Goal: Task Accomplishment & Management: Manage account settings

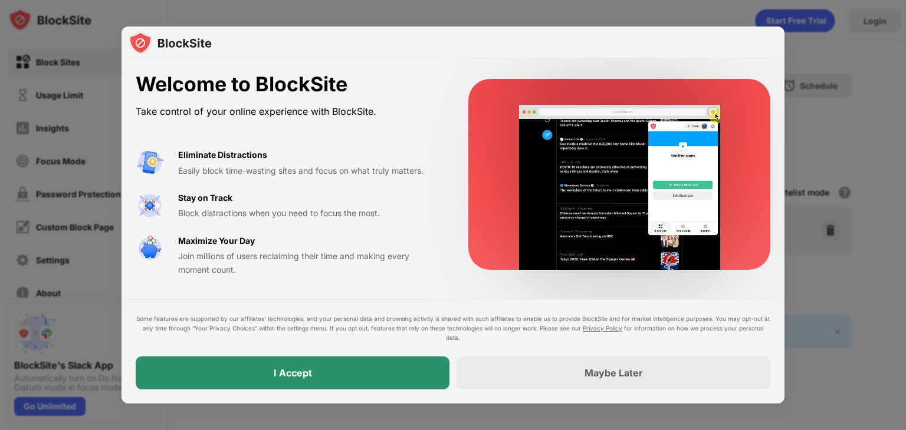
click at [294, 373] on div "I Accept" at bounding box center [293, 373] width 38 height 12
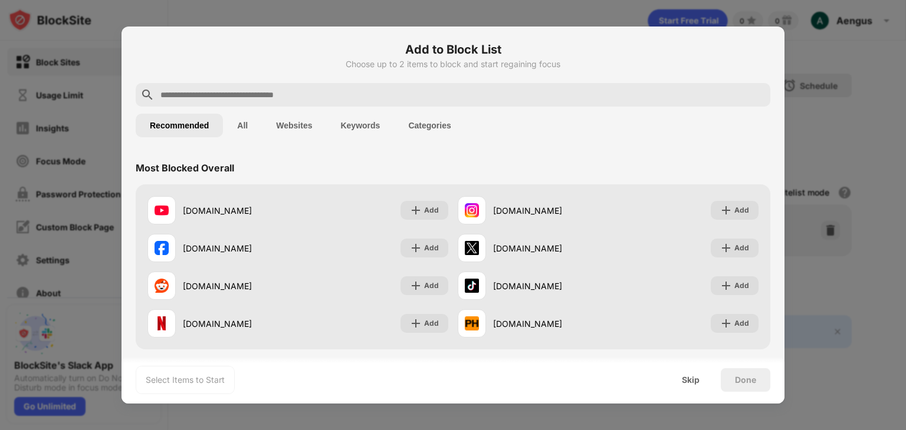
click at [224, 90] on input "text" at bounding box center [462, 95] width 606 height 14
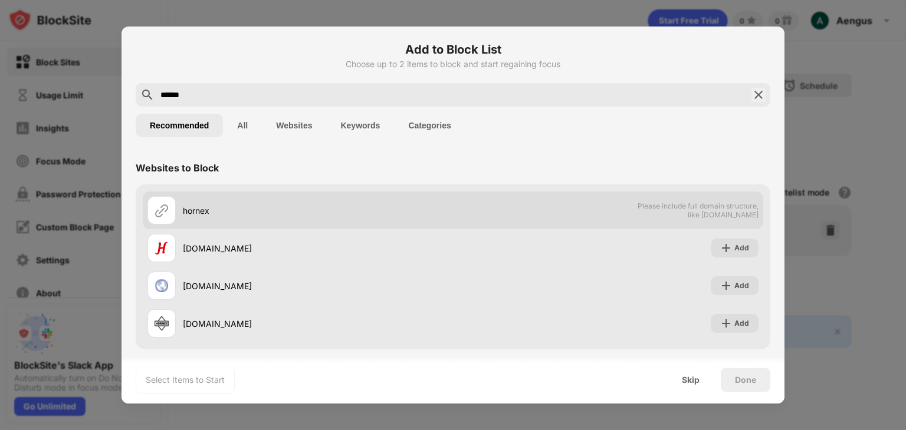
type input "******"
click at [199, 215] on div "hornex" at bounding box center [318, 211] width 270 height 12
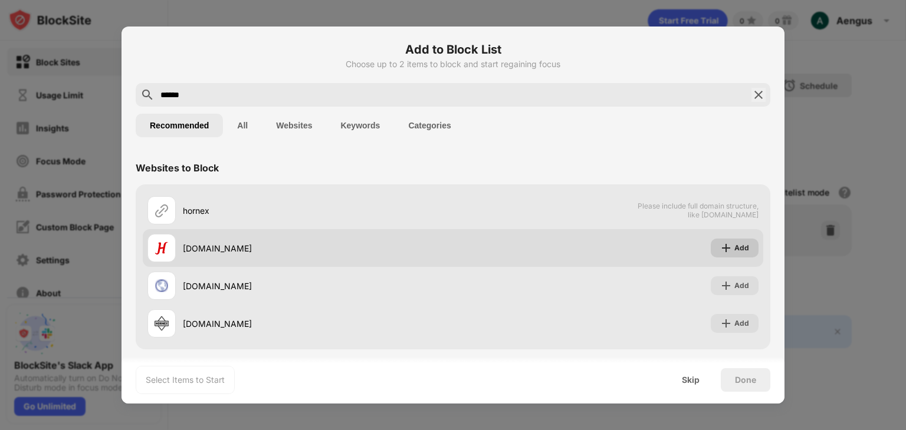
click at [723, 255] on div "Add" at bounding box center [735, 248] width 48 height 19
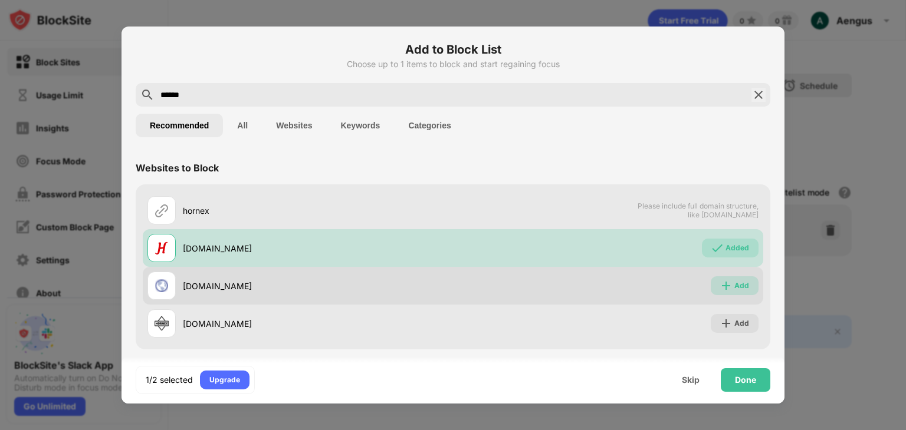
click at [723, 280] on div "Add" at bounding box center [735, 286] width 48 height 19
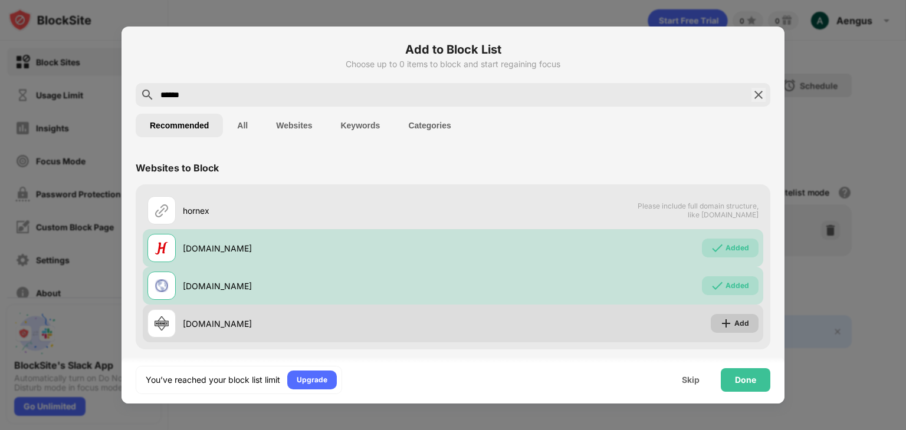
drag, startPoint x: 728, startPoint y: 319, endPoint x: 721, endPoint y: 315, distance: 7.7
click at [734, 319] on div "Add" at bounding box center [741, 324] width 15 height 12
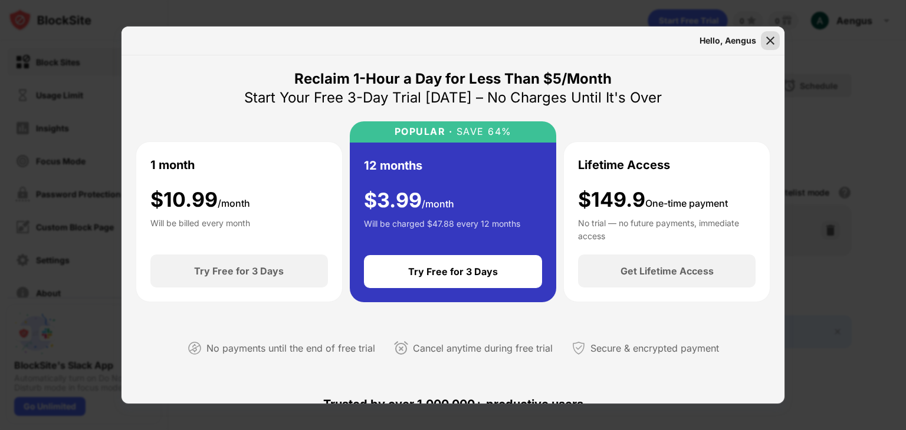
click at [772, 40] on img at bounding box center [770, 41] width 12 height 12
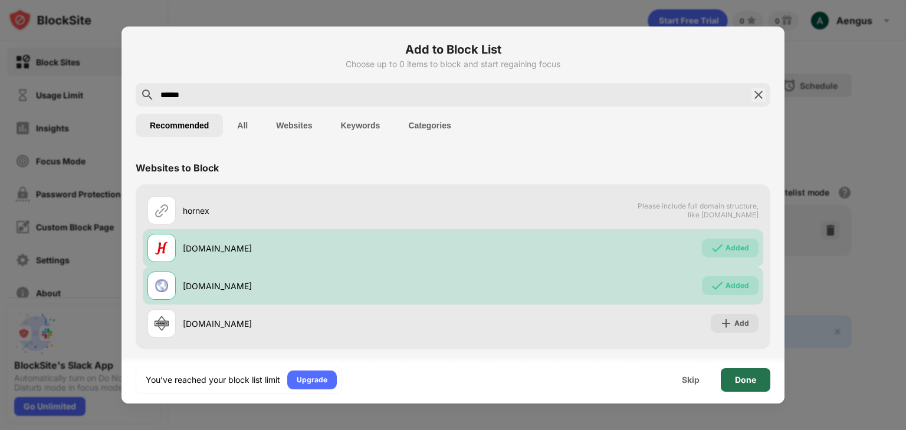
click at [739, 379] on div "Done" at bounding box center [745, 380] width 21 height 9
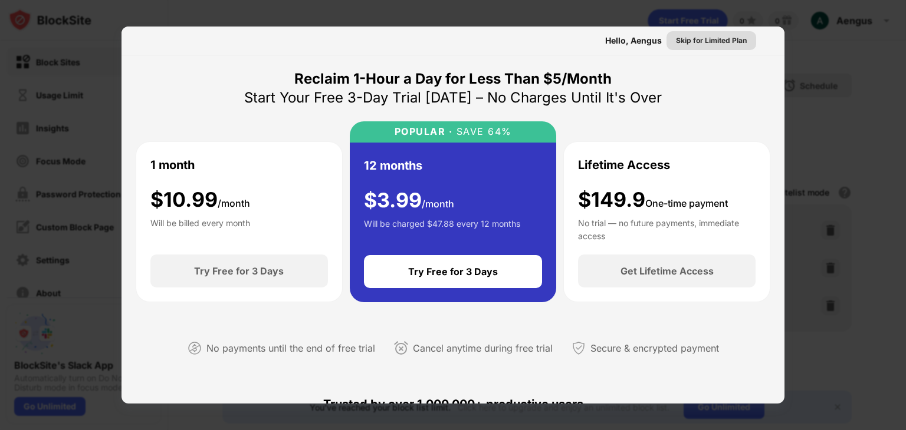
click at [715, 45] on div "Skip for Limited Plan" at bounding box center [711, 41] width 71 height 12
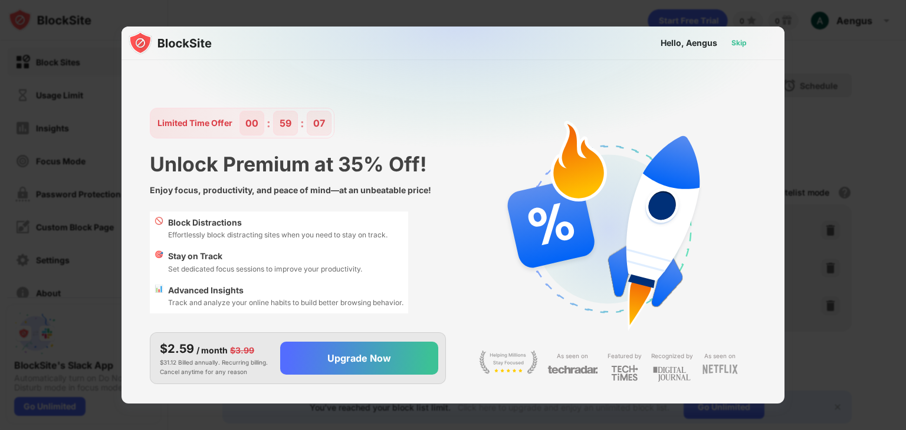
click at [743, 42] on div "Skip" at bounding box center [738, 43] width 15 height 12
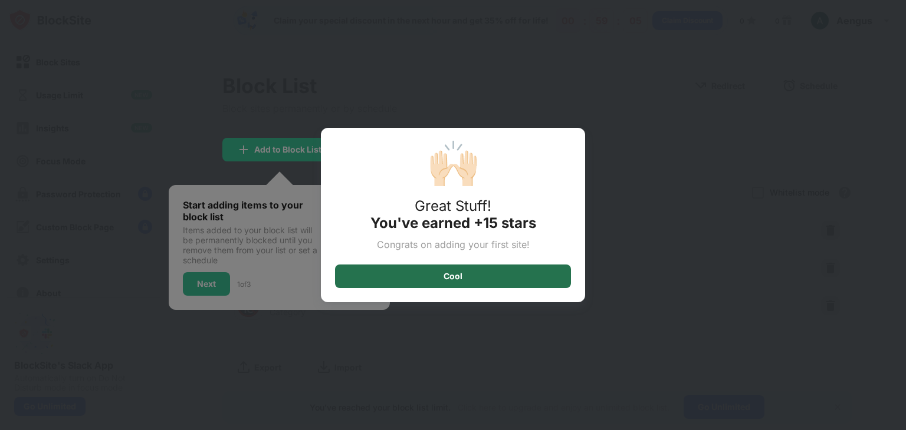
click at [476, 274] on div "Cool" at bounding box center [453, 277] width 236 height 24
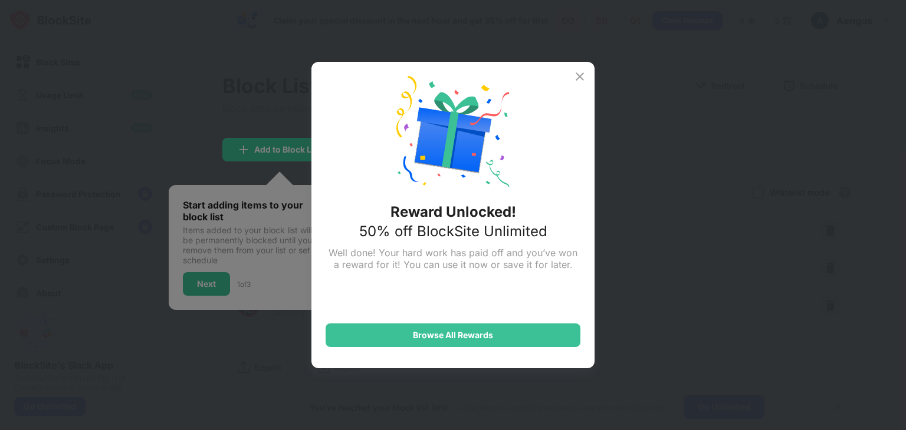
click at [575, 77] on img at bounding box center [580, 77] width 14 height 14
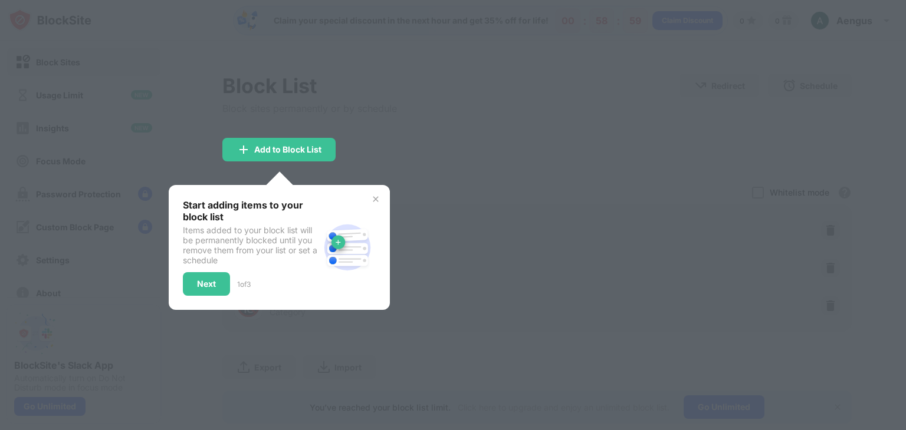
click at [377, 195] on img at bounding box center [375, 199] width 9 height 9
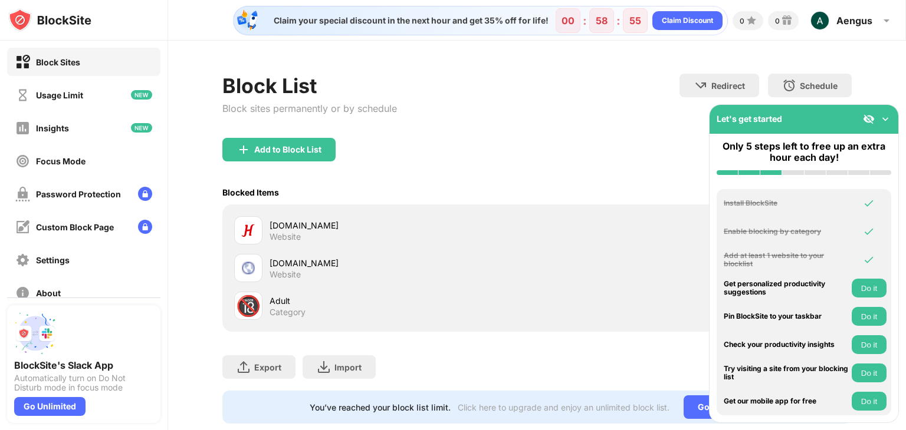
click at [570, 144] on div "Add to Block List" at bounding box center [536, 159] width 629 height 42
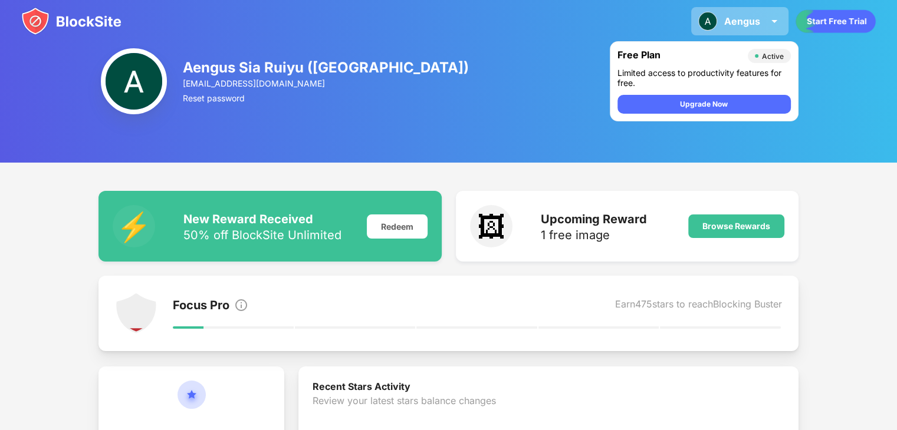
click at [772, 21] on img at bounding box center [774, 21] width 14 height 14
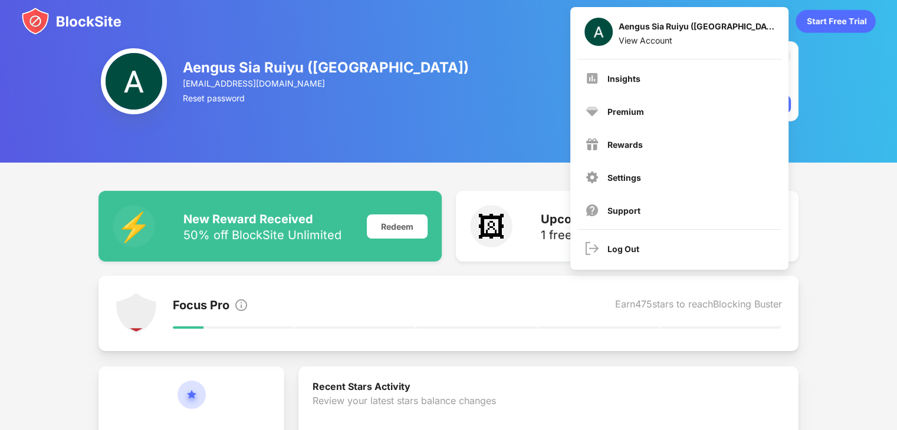
click at [524, 82] on div "Aengus Sia Ruiyu (Punggolps) [EMAIL_ADDRESS][DOMAIN_NAME] Reset password Free P…" at bounding box center [448, 81] width 897 height 163
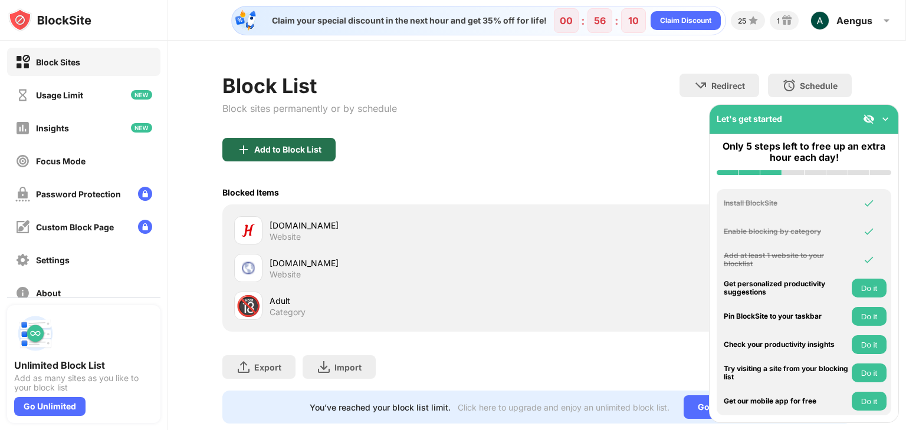
click at [278, 150] on div "Add to Block List" at bounding box center [287, 149] width 67 height 9
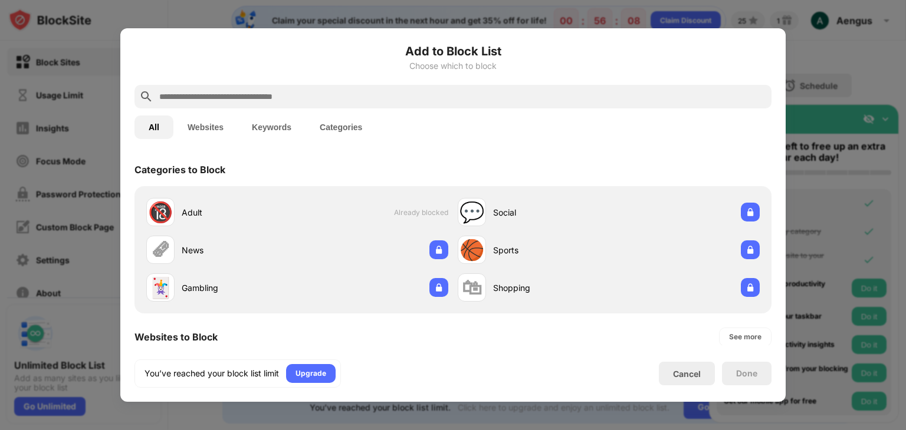
click at [315, 100] on input "text" at bounding box center [462, 97] width 608 height 14
paste input "**********"
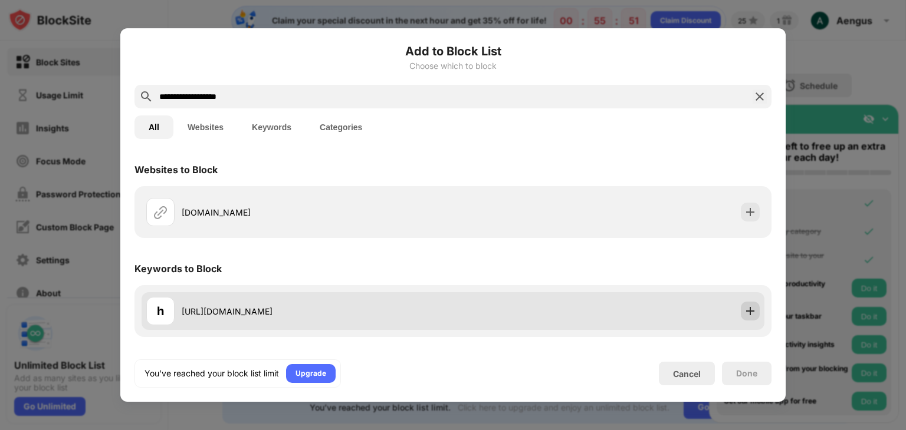
type input "**********"
click at [747, 313] on img at bounding box center [750, 311] width 12 height 12
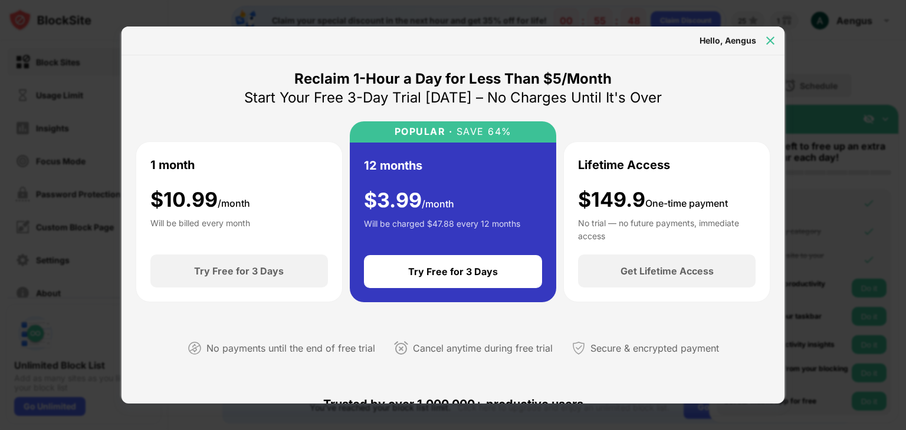
click at [771, 41] on img at bounding box center [770, 41] width 12 height 12
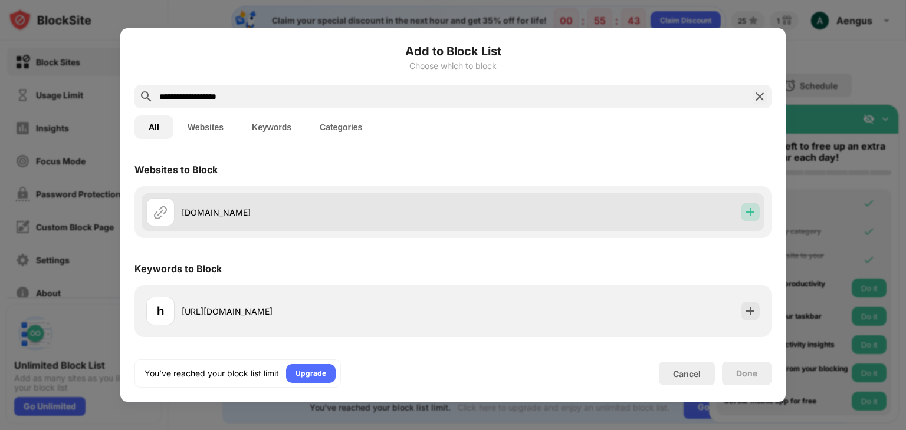
click at [748, 207] on img at bounding box center [750, 212] width 12 height 12
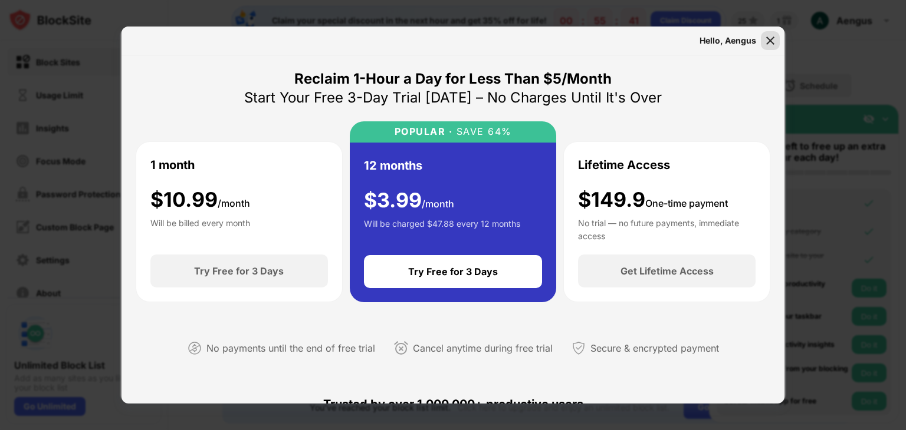
click at [771, 41] on img at bounding box center [770, 41] width 12 height 12
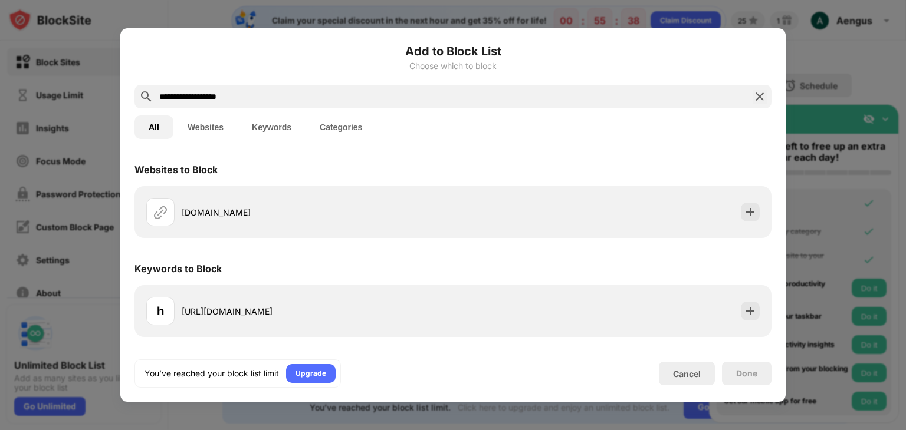
click at [741, 374] on div "Done" at bounding box center [746, 373] width 21 height 9
click at [861, 60] on div at bounding box center [453, 215] width 906 height 430
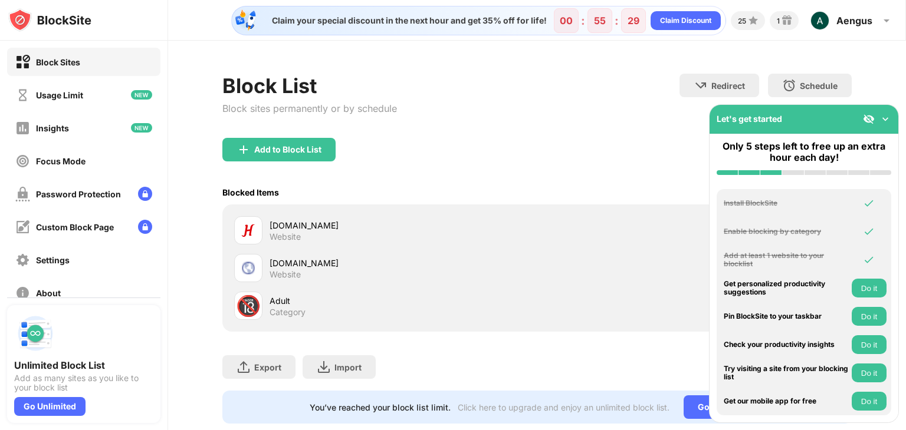
click at [327, 279] on div "hornex.sk Website" at bounding box center [402, 268] width 267 height 23
click at [248, 228] on img at bounding box center [248, 230] width 14 height 14
click at [887, 117] on img at bounding box center [885, 119] width 12 height 12
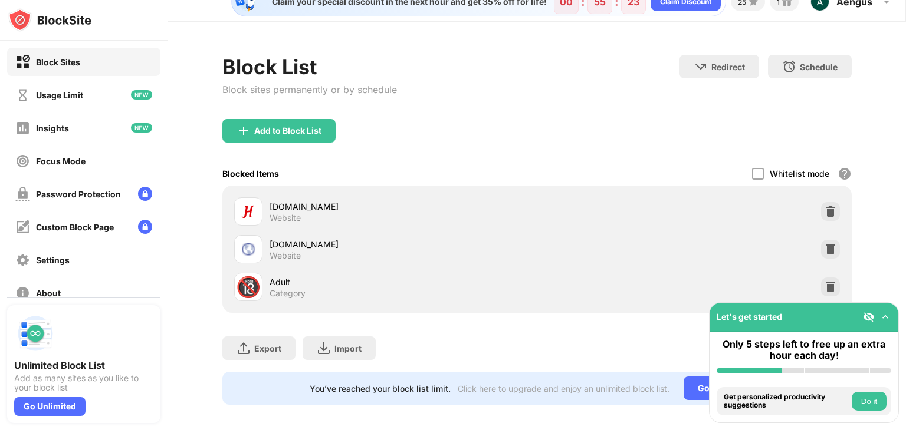
scroll to position [35, 0]
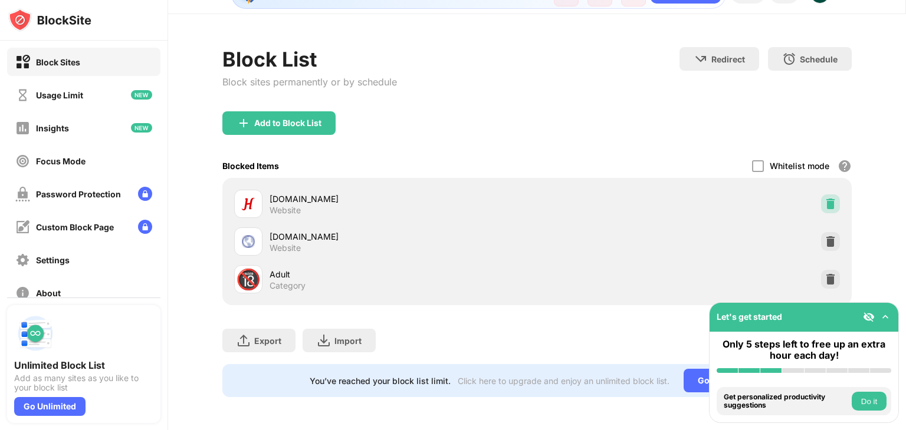
click at [824, 198] on img at bounding box center [830, 204] width 12 height 12
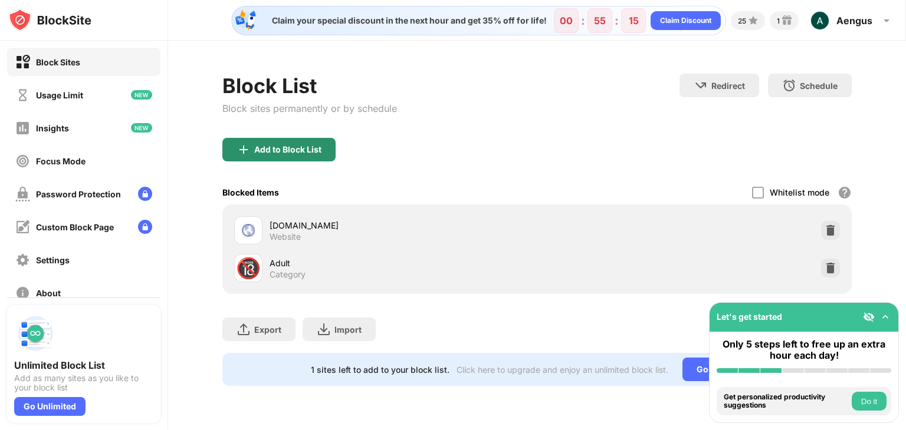
click at [259, 154] on div "Add to Block List" at bounding box center [278, 150] width 113 height 24
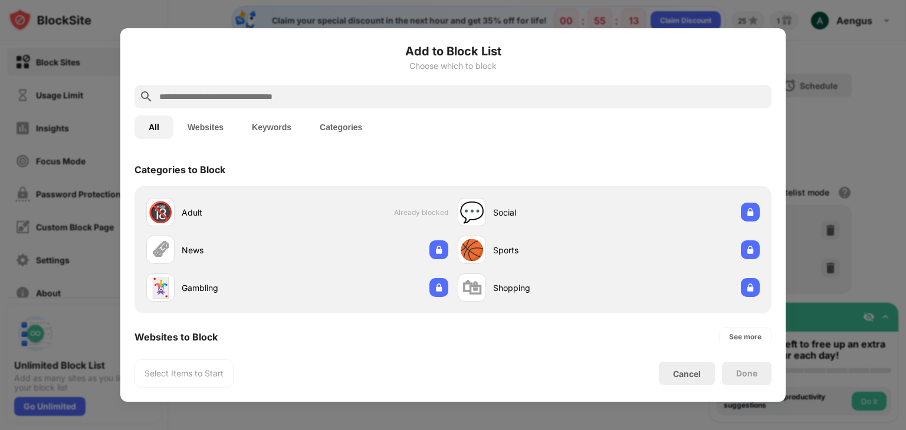
click at [219, 97] on input "text" at bounding box center [462, 97] width 608 height 14
paste input "**********"
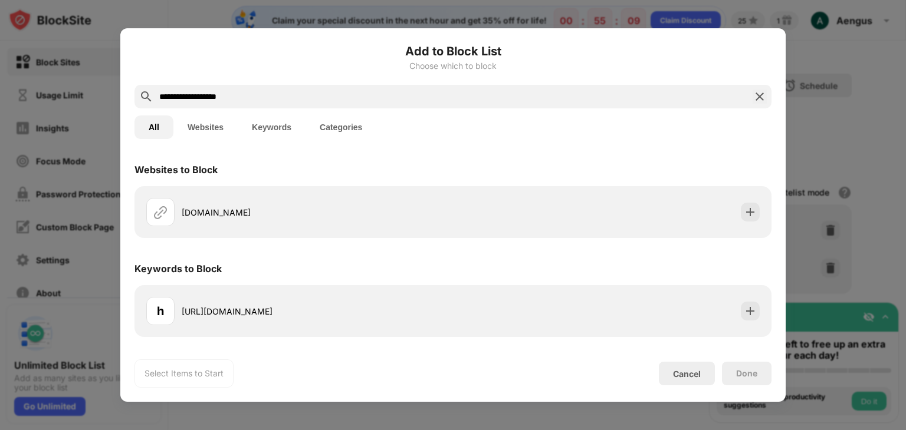
type input "**********"
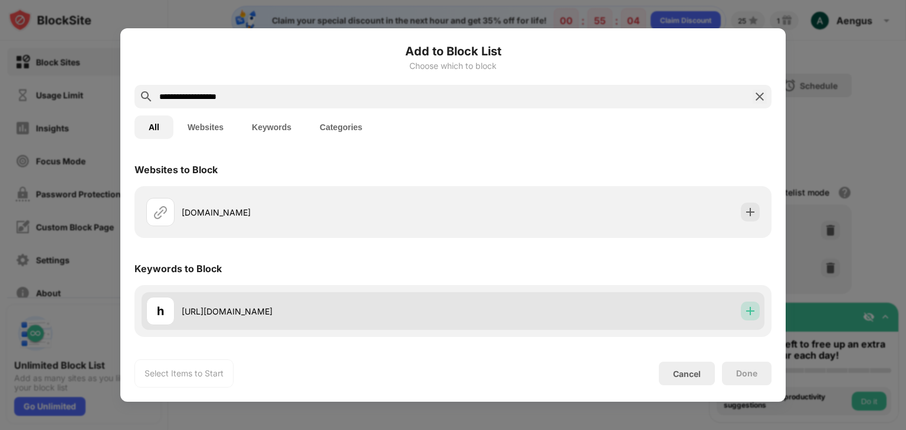
click at [741, 313] on div at bounding box center [750, 311] width 19 height 19
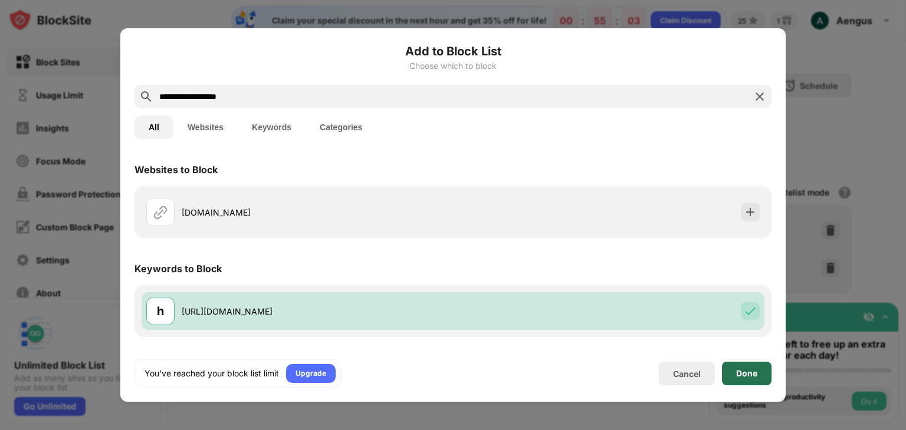
click at [741, 375] on div "Done" at bounding box center [746, 373] width 21 height 9
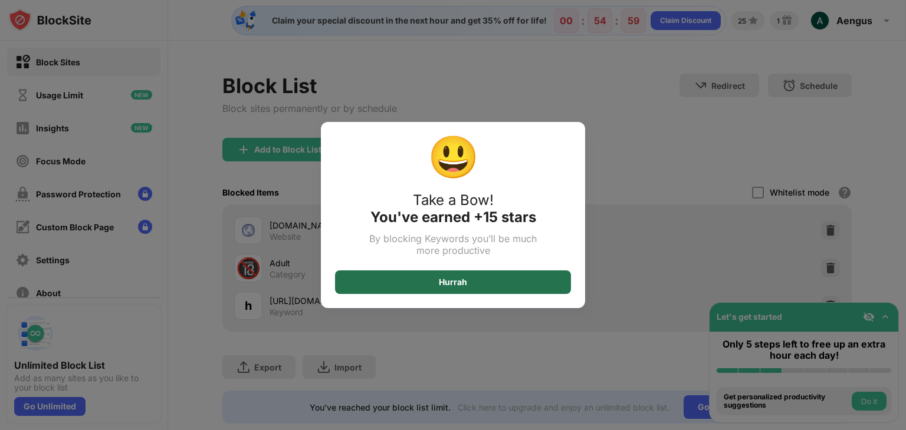
click at [458, 279] on div "Hurrah" at bounding box center [453, 282] width 28 height 9
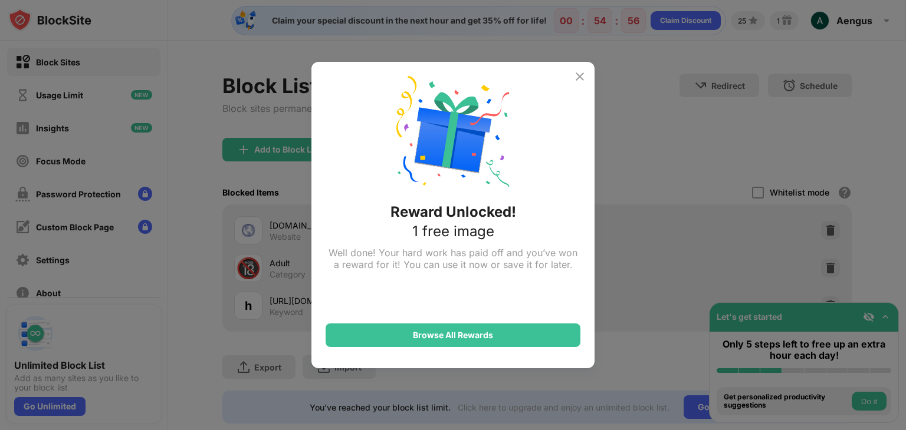
click at [576, 78] on img at bounding box center [580, 77] width 14 height 14
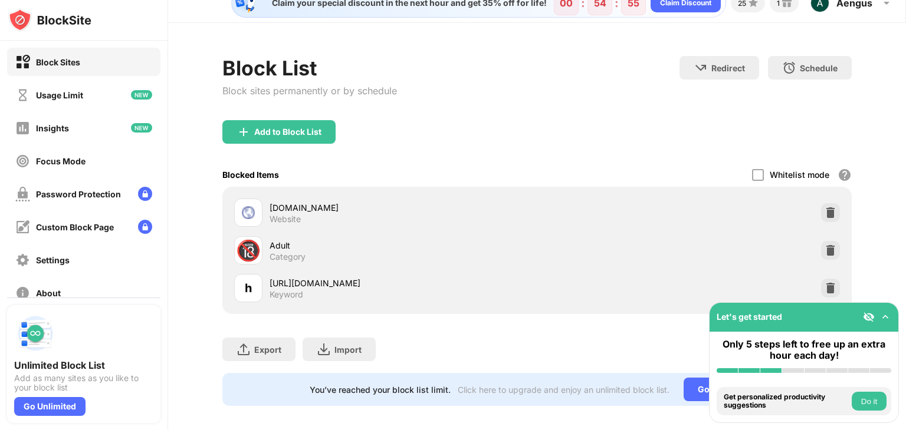
scroll to position [35, 0]
